Goal: Check status: Check status

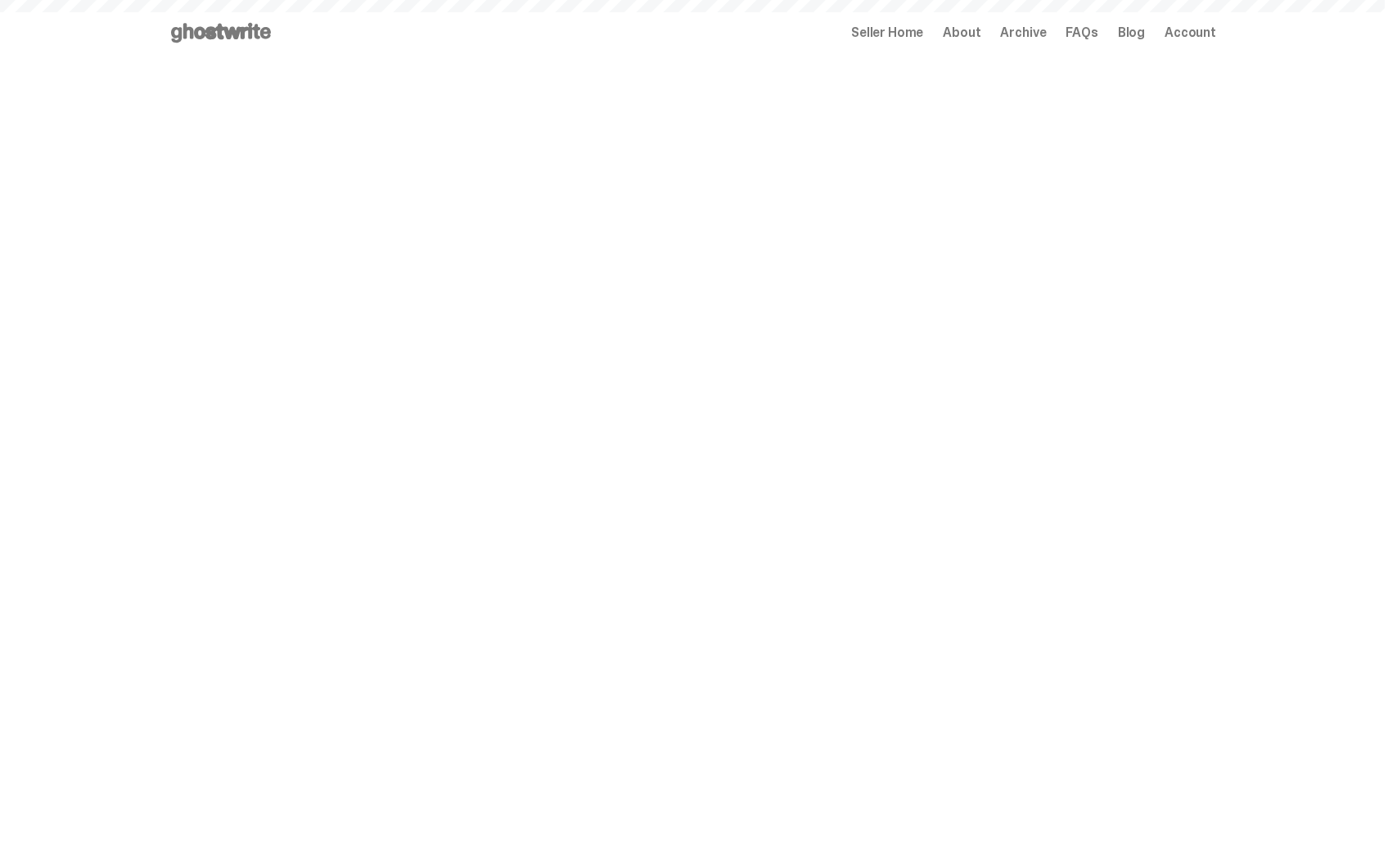
click at [906, 35] on span "Seller Home" at bounding box center [887, 32] width 72 height 13
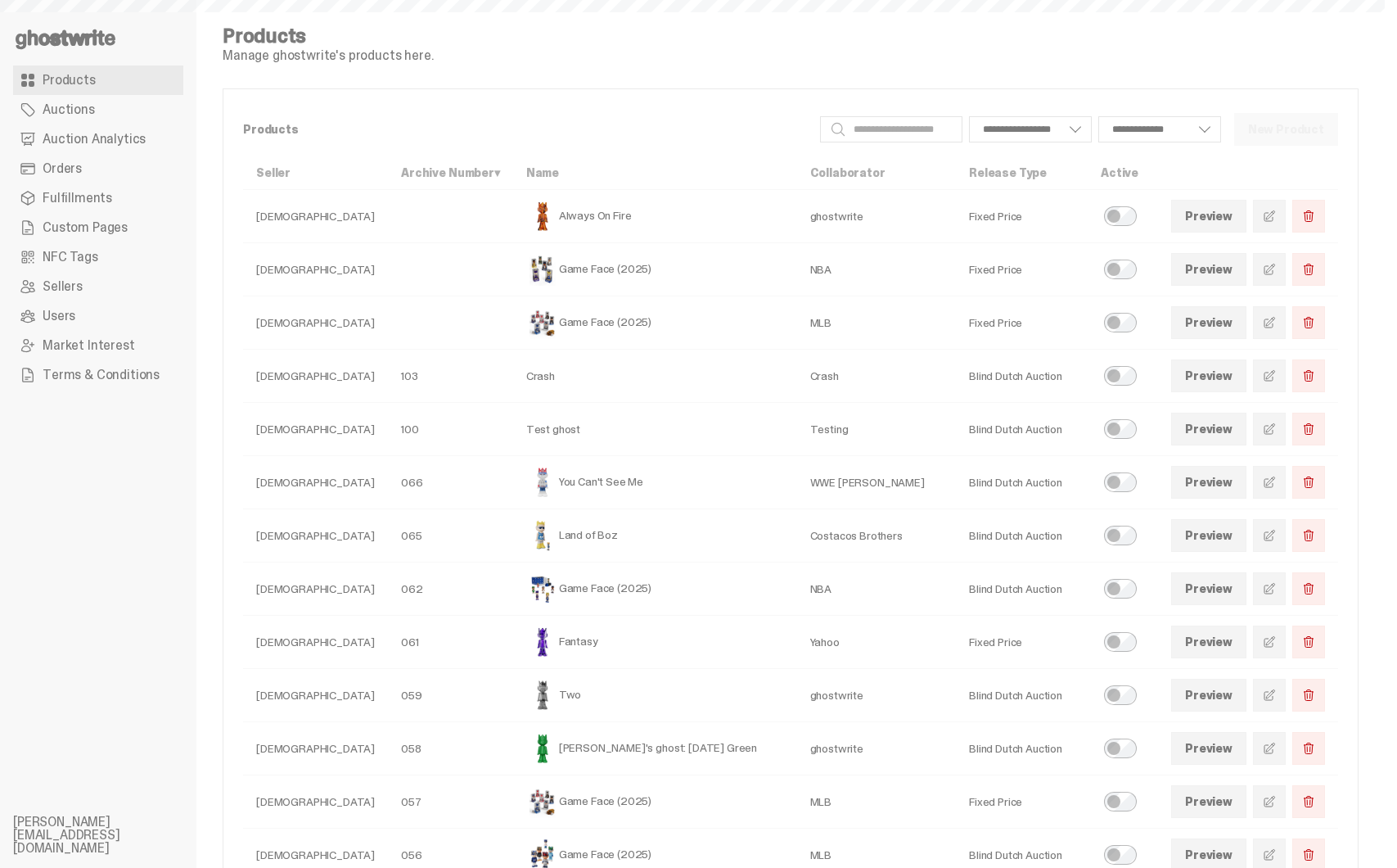
click at [91, 158] on link "Orders" at bounding box center [98, 169] width 170 height 30
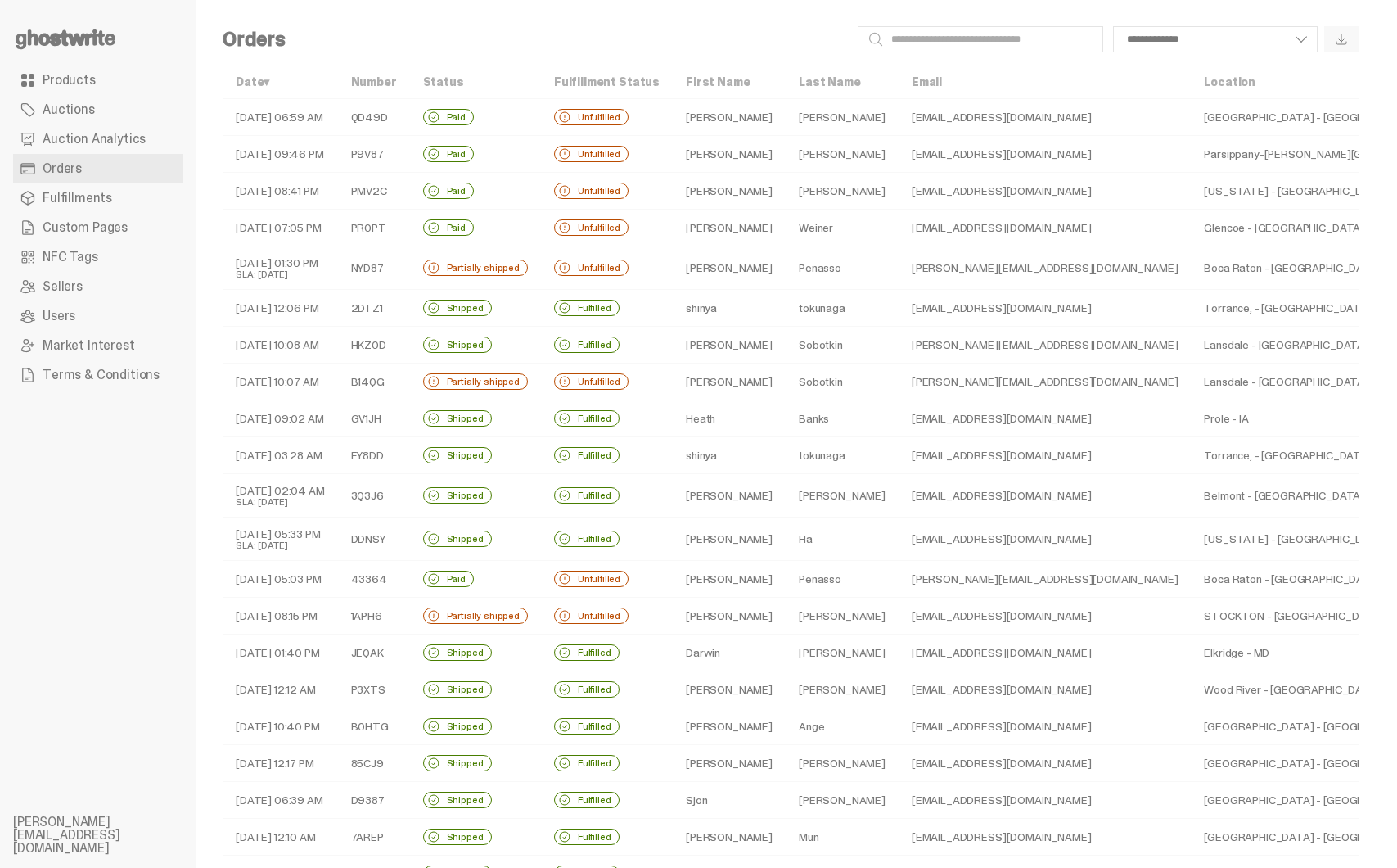
click at [311, 252] on td "09-22-25 01:30 PM SLA: 09-24-25" at bounding box center [280, 268] width 116 height 44
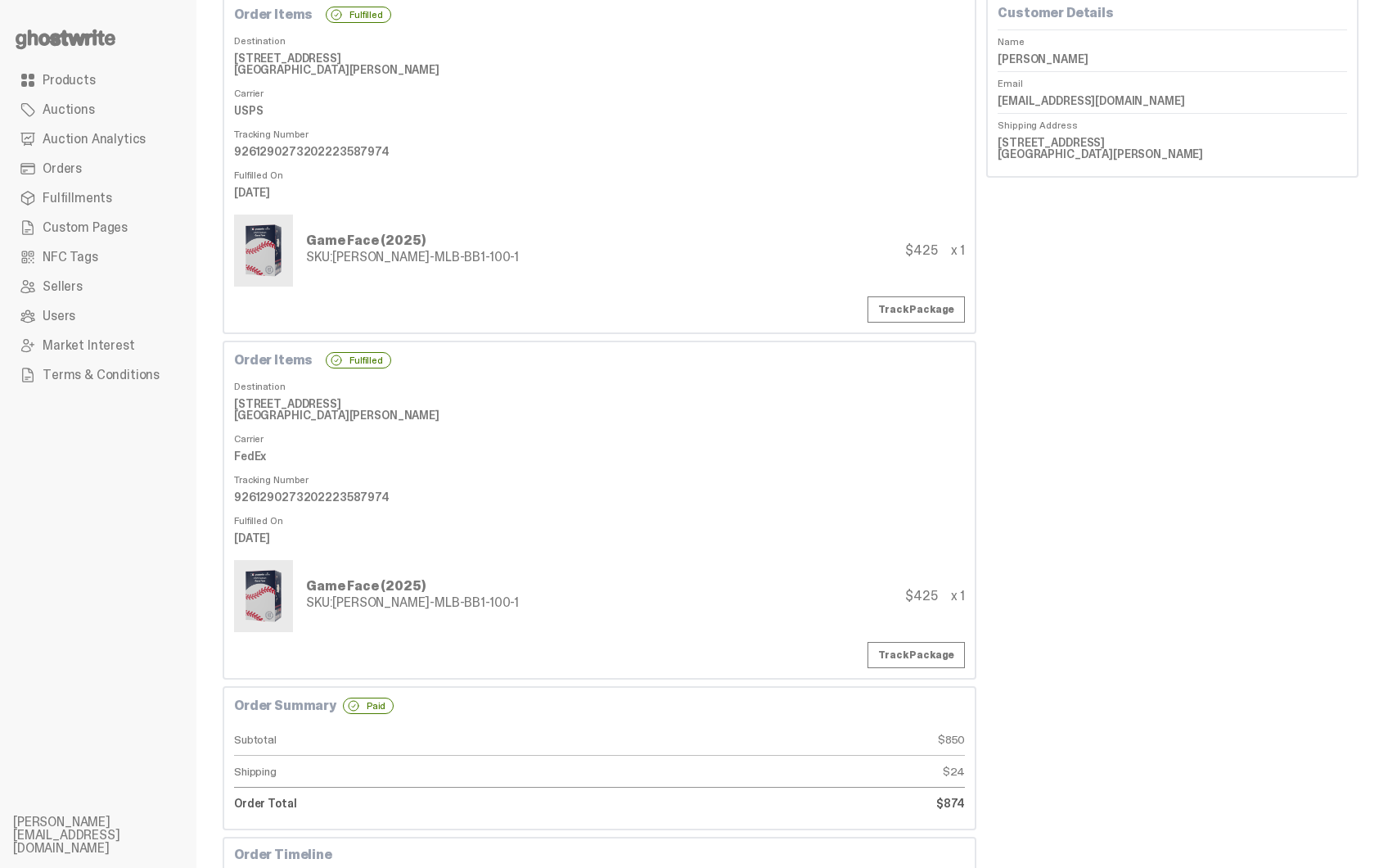
scroll to position [87, 0]
click at [281, 496] on dd "9261290273202223587974" at bounding box center [599, 495] width 731 height 25
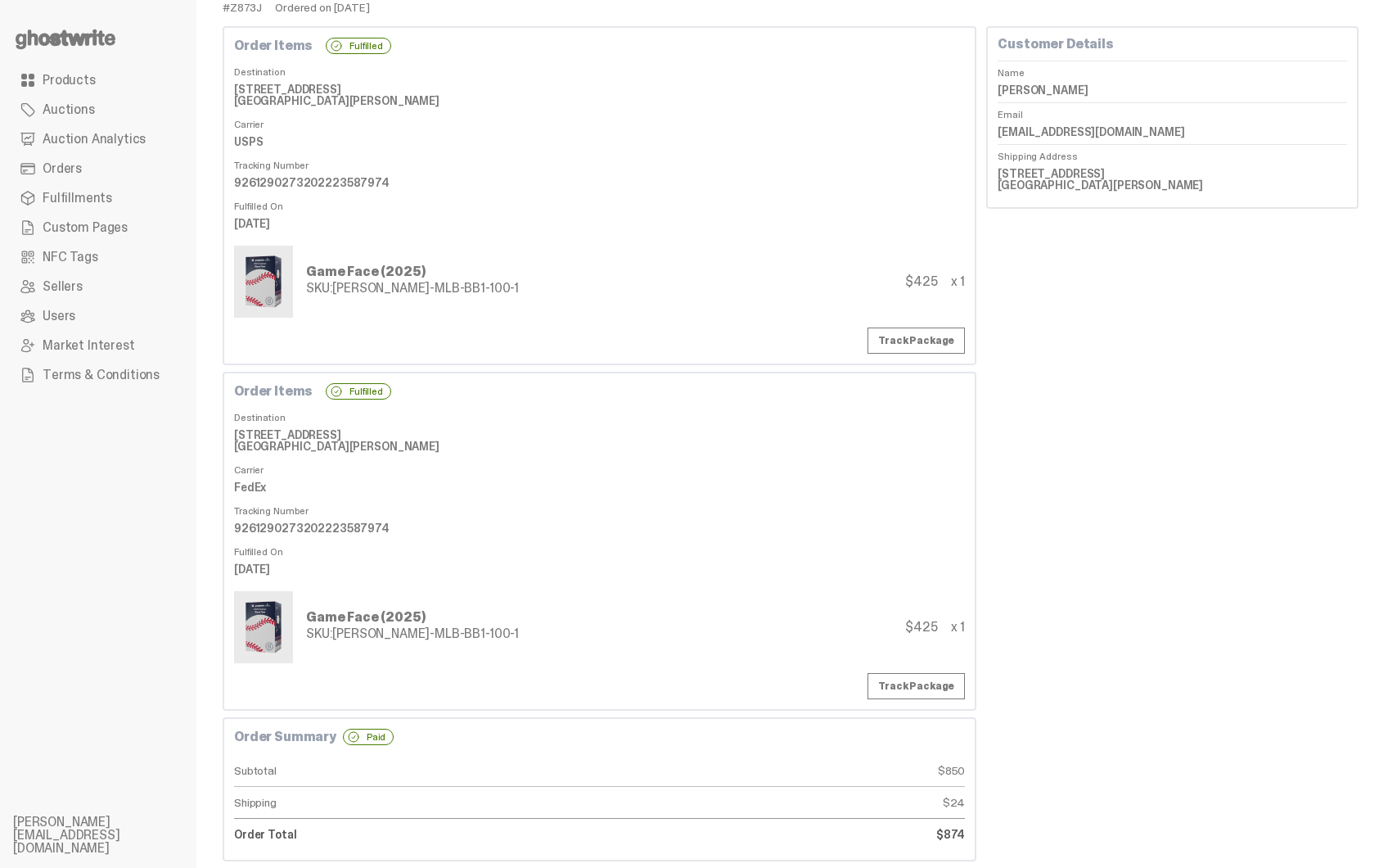
scroll to position [42, 0]
